Goal: Ask a question

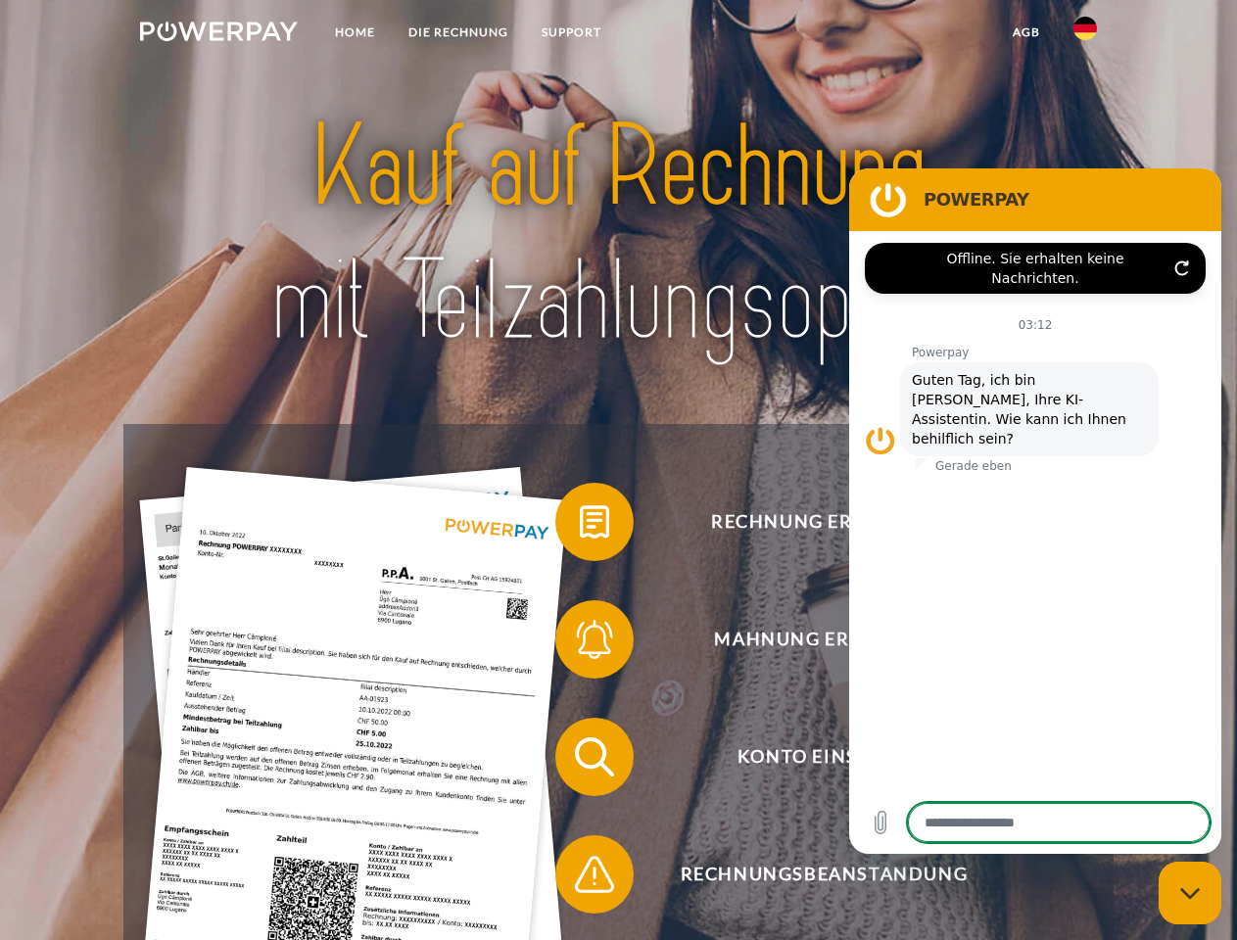
click at [218, 34] on img at bounding box center [219, 32] width 158 height 20
click at [1085, 34] on img at bounding box center [1084, 28] width 23 height 23
click at [1025, 32] on link "agb" at bounding box center [1026, 32] width 61 height 35
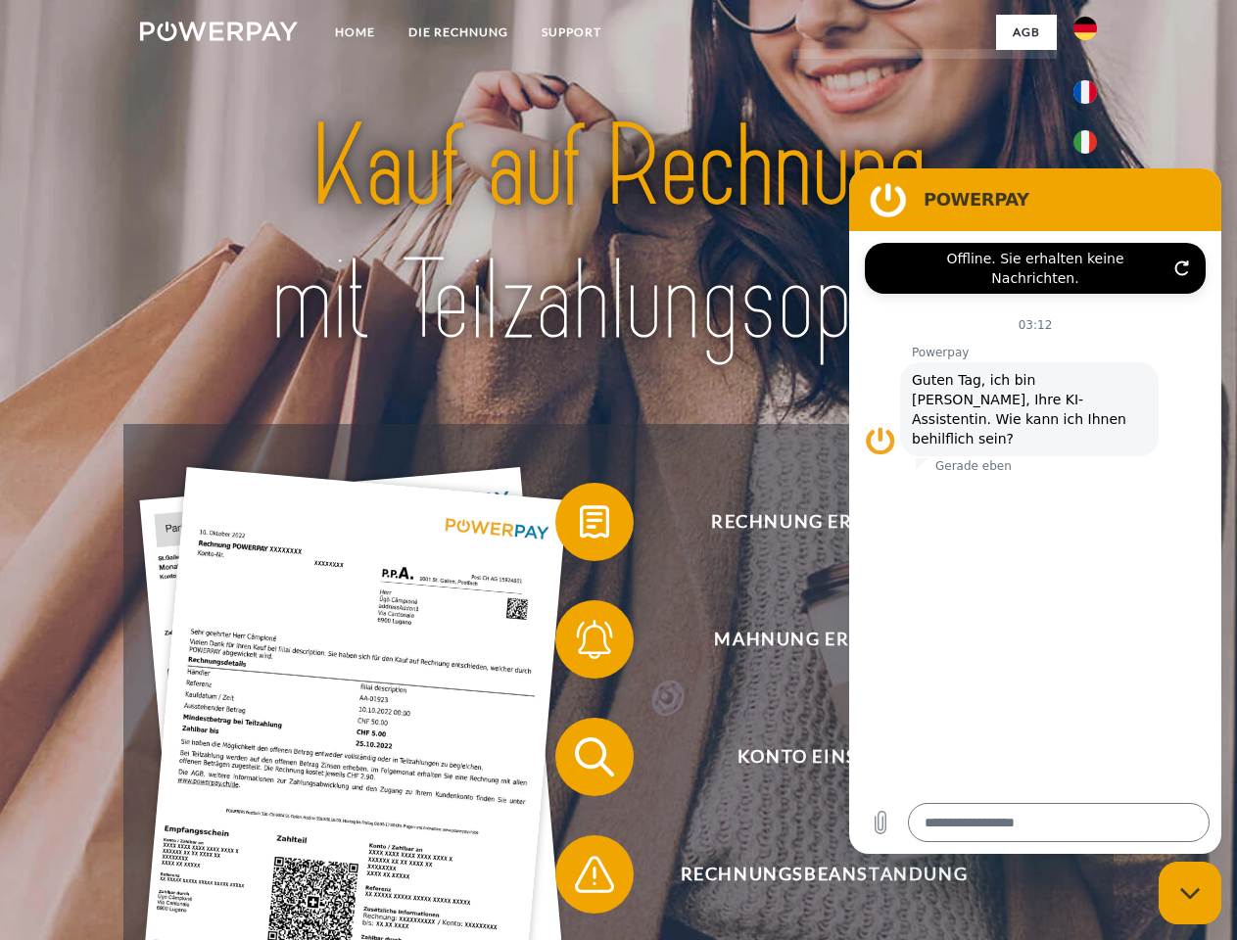
click at [580, 526] on span at bounding box center [565, 522] width 98 height 98
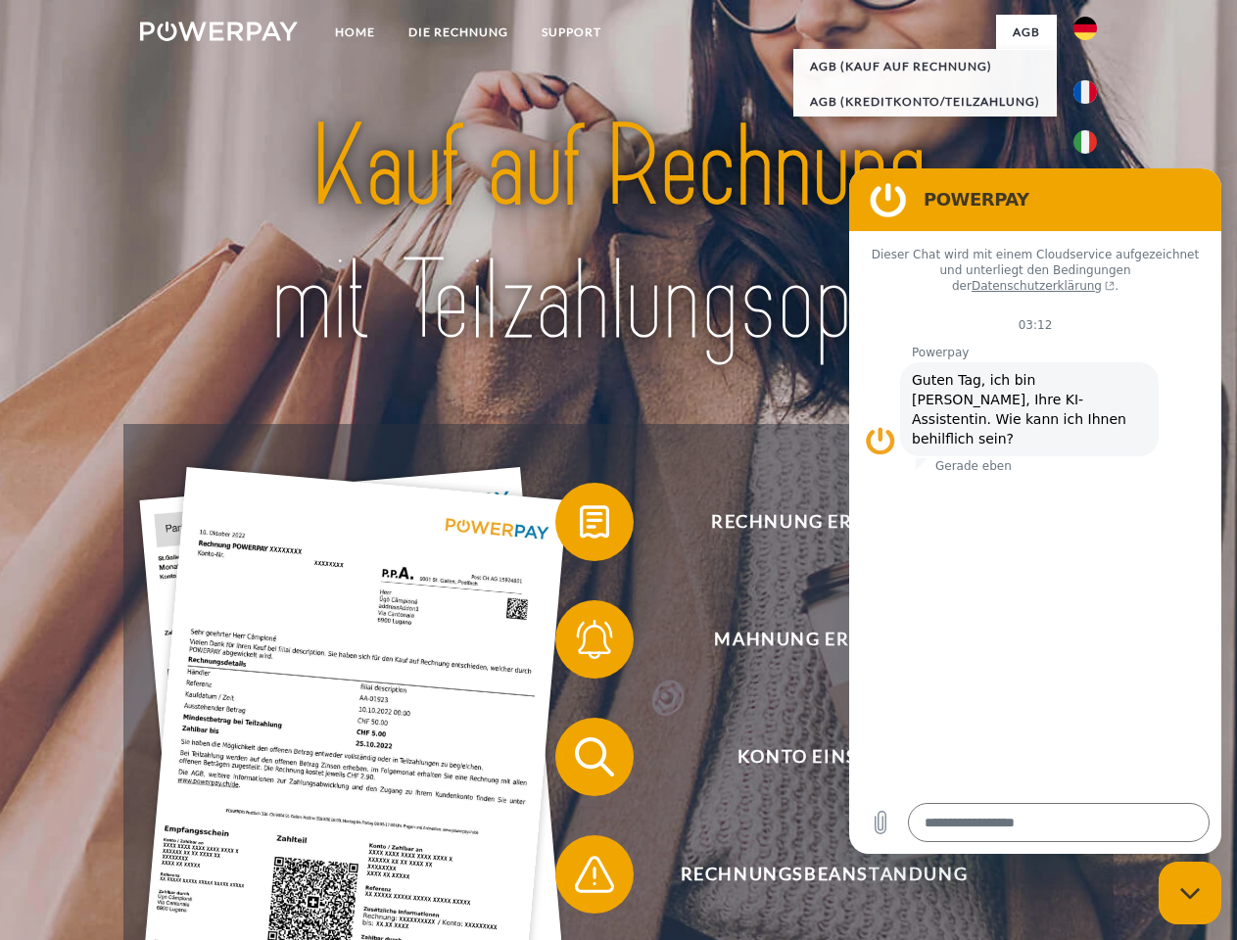
click at [580, 643] on span at bounding box center [565, 639] width 98 height 98
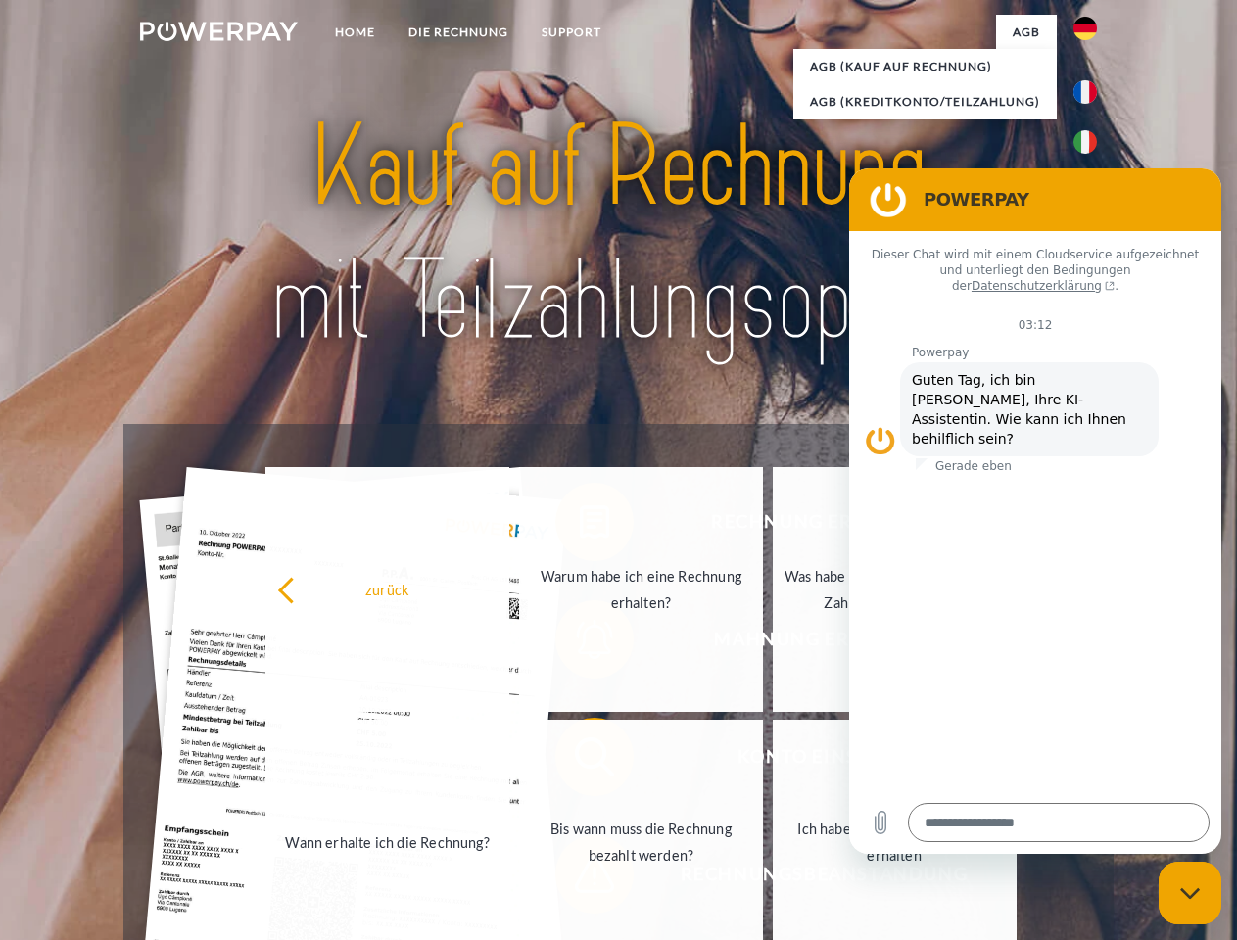
click at [580, 761] on link "Bis wann muss die Rechnung bezahlt werden?" at bounding box center [641, 842] width 244 height 245
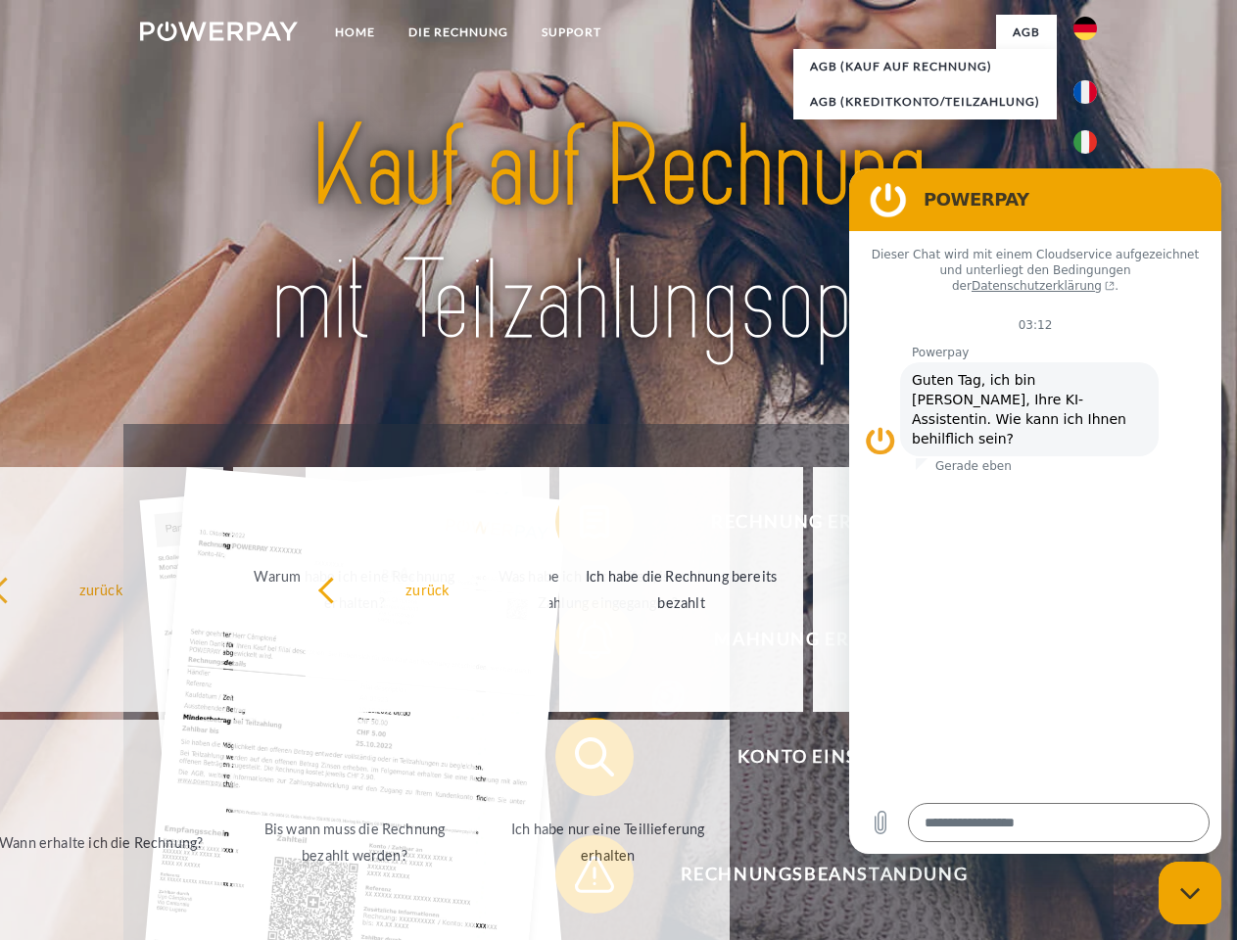
click at [580, 878] on span at bounding box center [565, 874] width 98 height 98
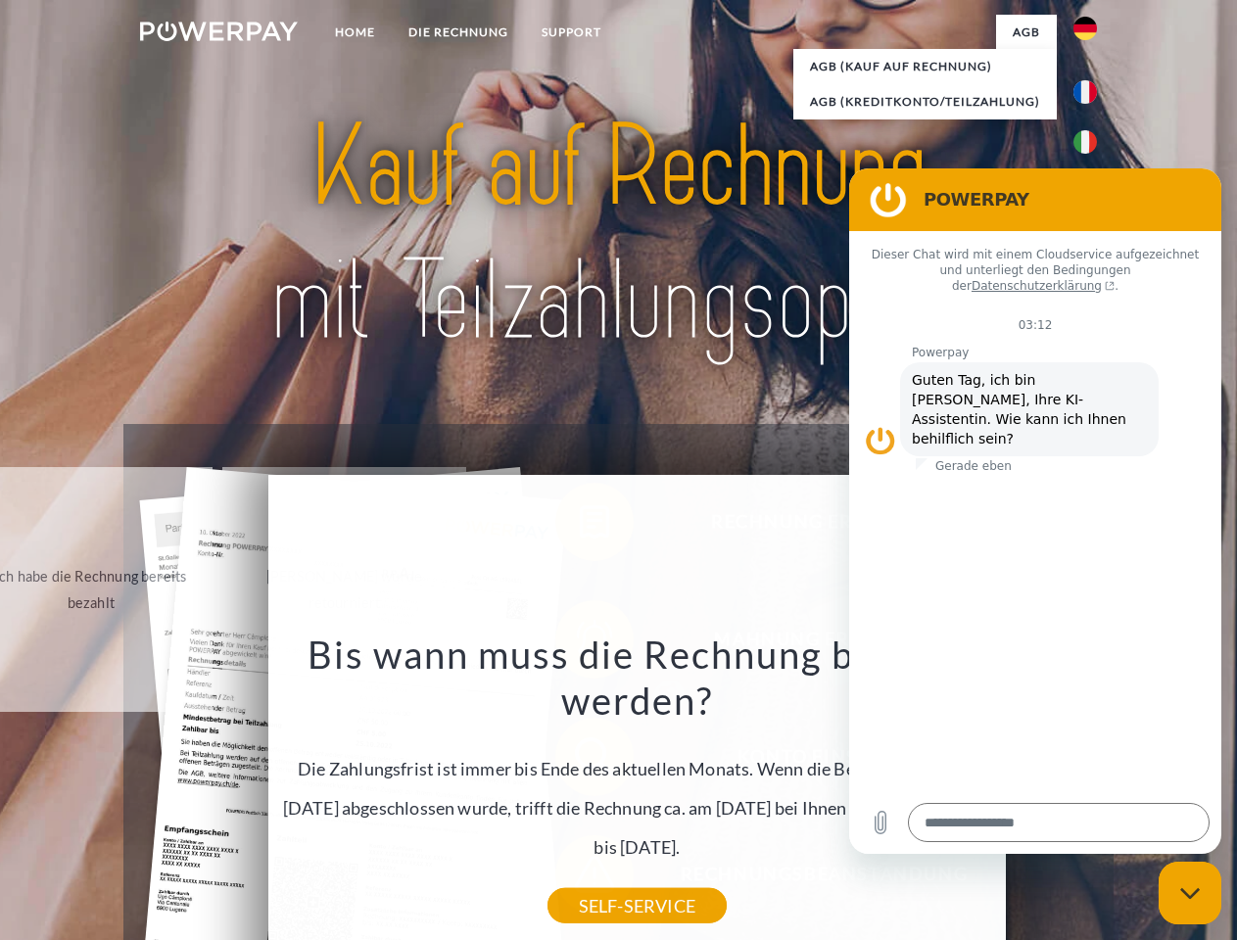
click at [1190, 893] on icon "Messaging-Fenster schließen" at bounding box center [1190, 893] width 21 height 13
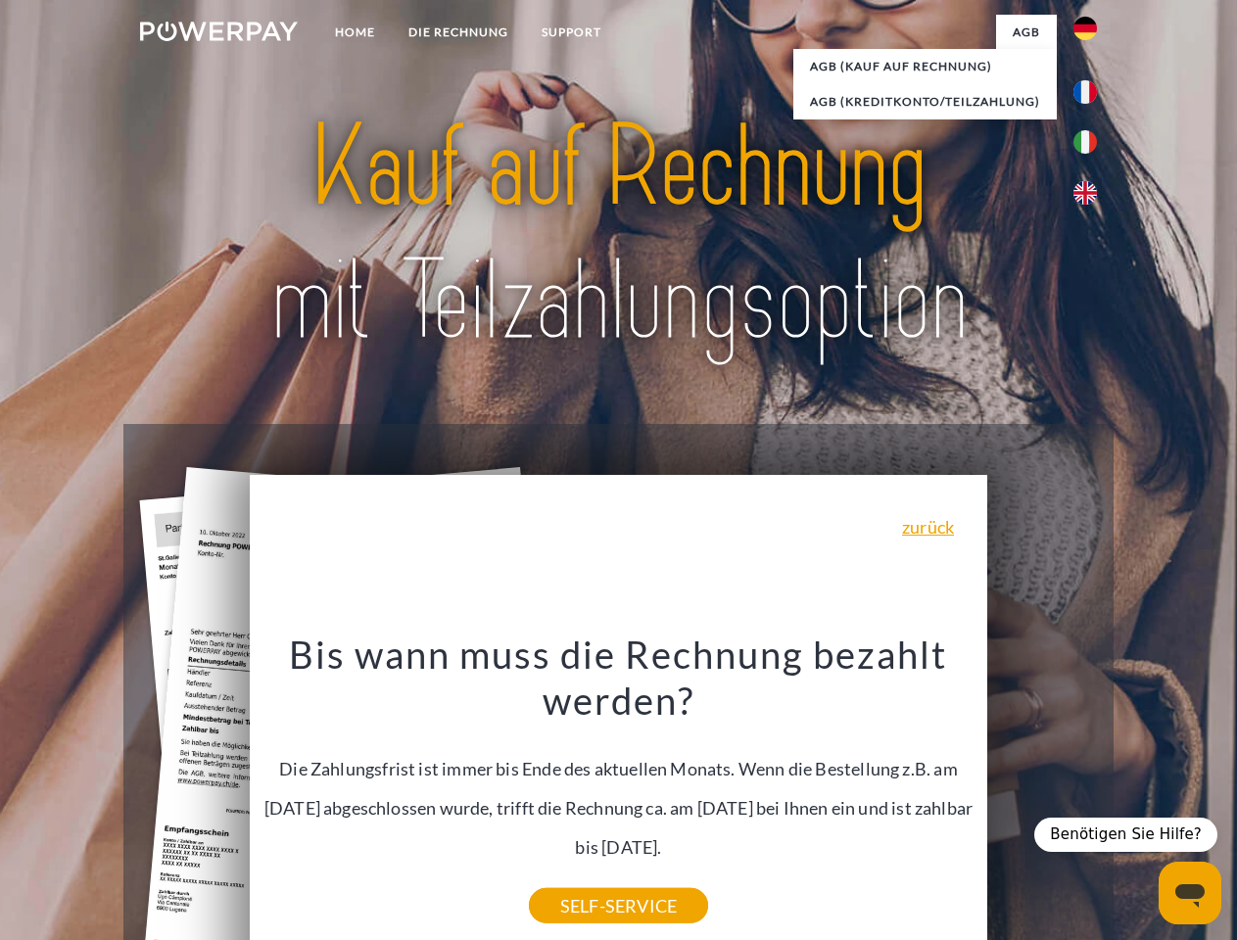
type textarea "*"
